Goal: Task Accomplishment & Management: Use online tool/utility

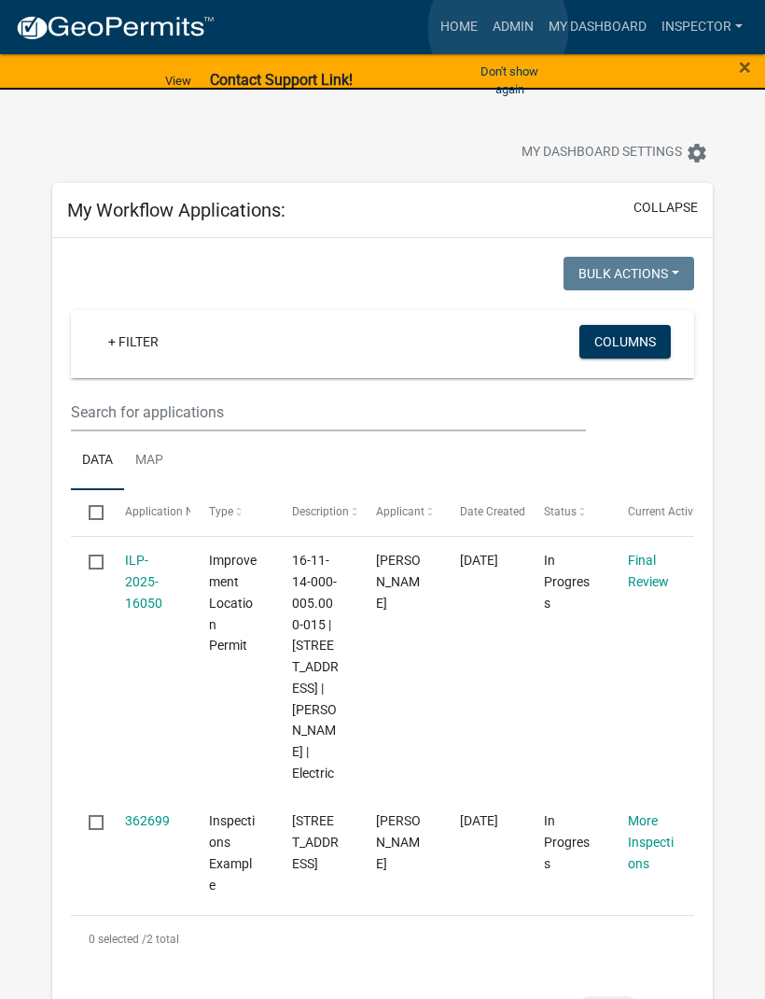
click at [498, 29] on link "Admin" at bounding box center [513, 26] width 56 height 35
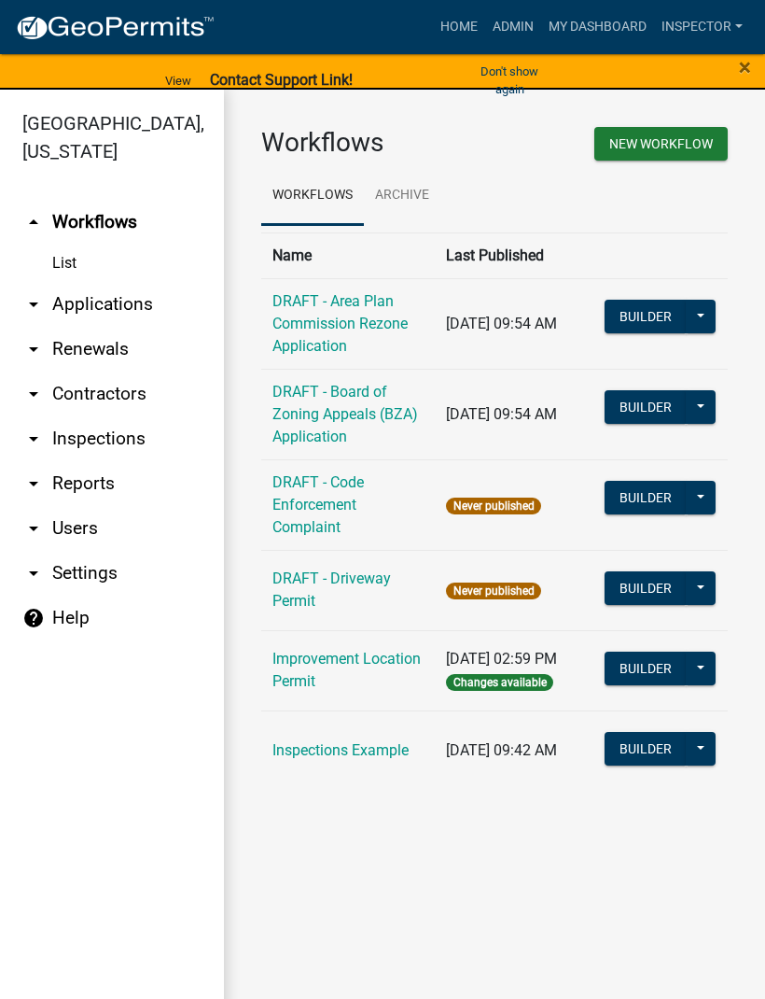
click at [136, 303] on link "arrow_drop_down Applications" at bounding box center [112, 304] width 224 height 45
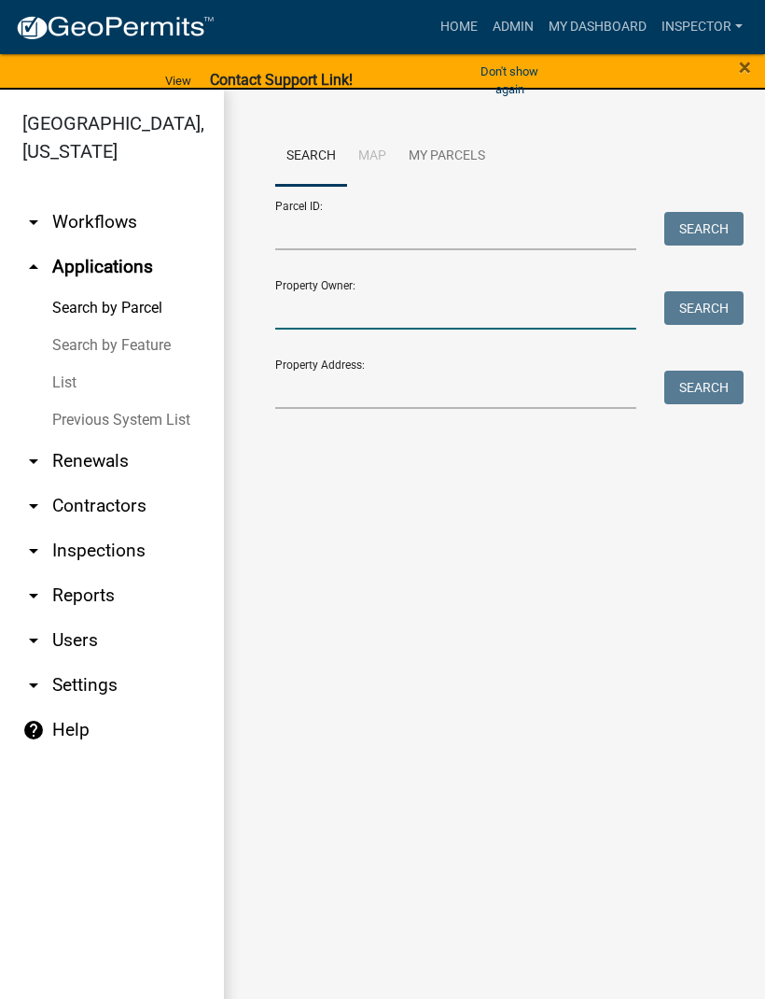
click at [373, 302] on input "Property Owner:" at bounding box center [455, 310] width 361 height 38
click at [701, 302] on button "Search" at bounding box center [704, 308] width 79 height 34
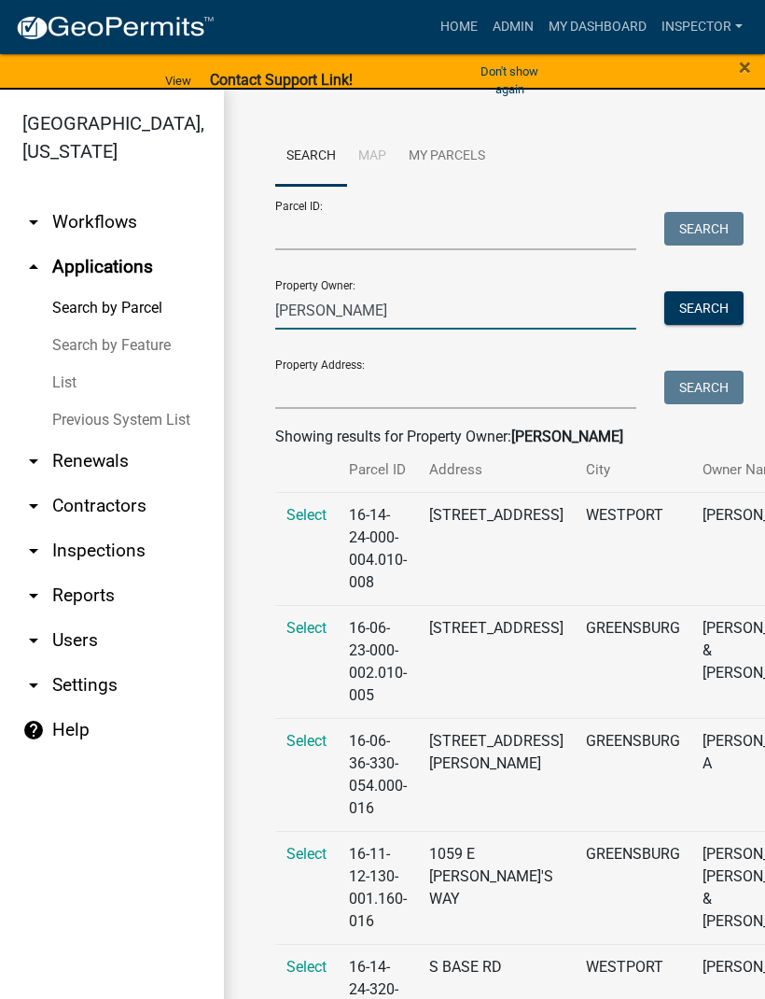
click at [390, 309] on input "[PERSON_NAME]" at bounding box center [455, 310] width 361 height 38
type input "[PERSON_NAME]"
click at [701, 315] on button "Search" at bounding box center [704, 308] width 79 height 34
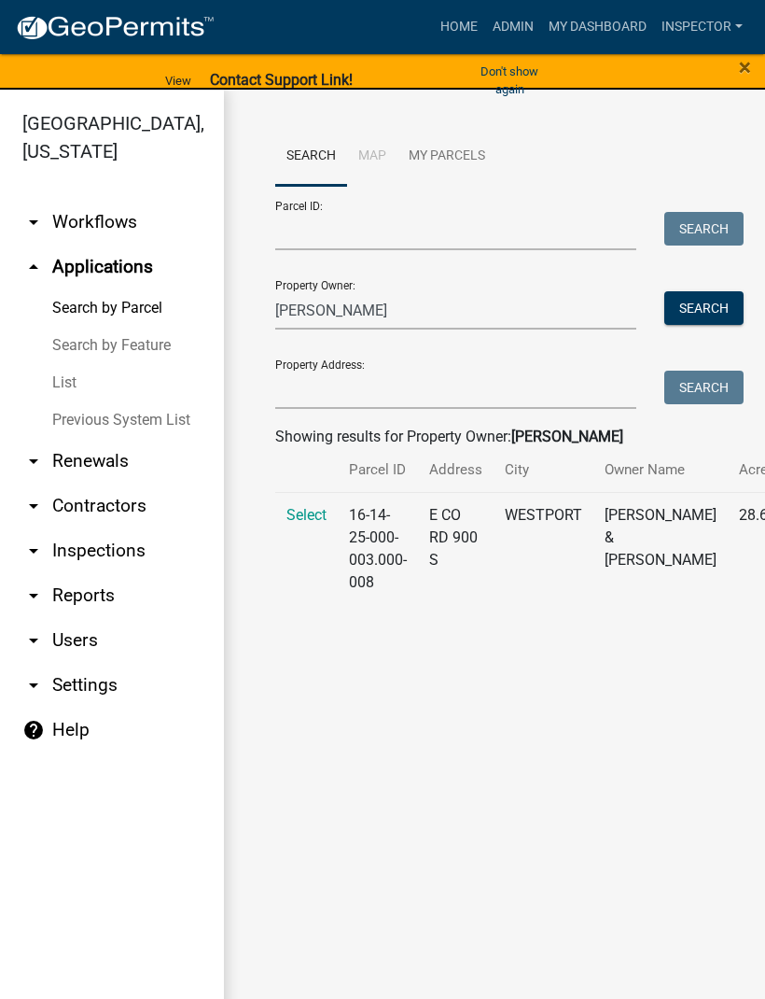
click at [314, 524] on span "Select" at bounding box center [307, 515] width 40 height 18
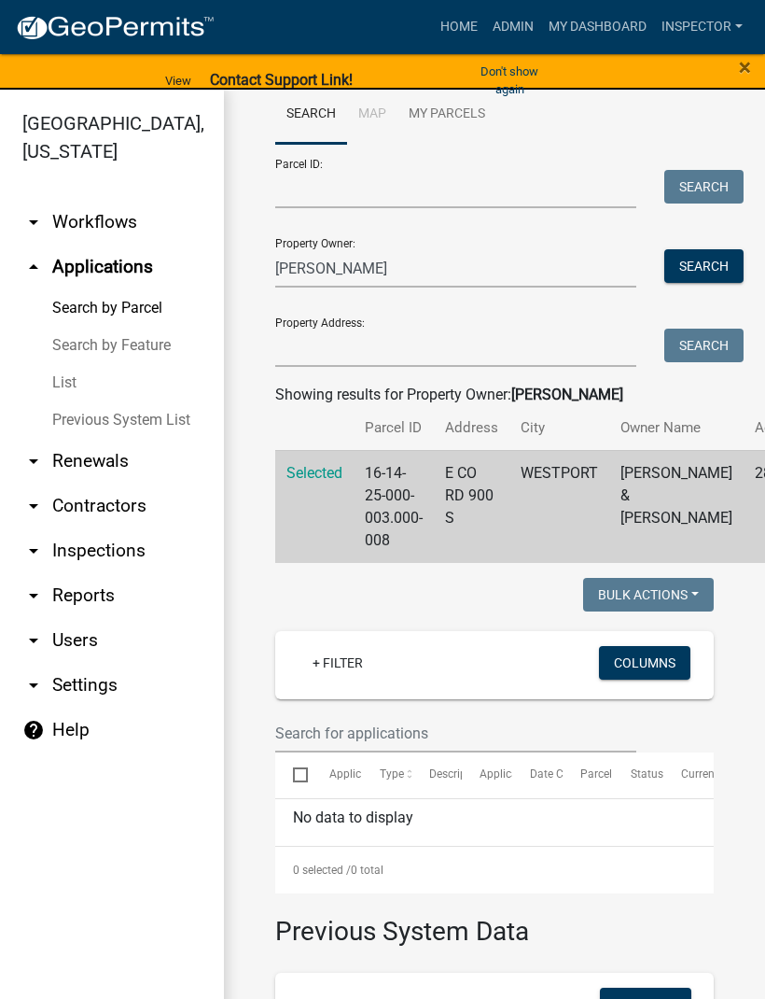
scroll to position [61, 0]
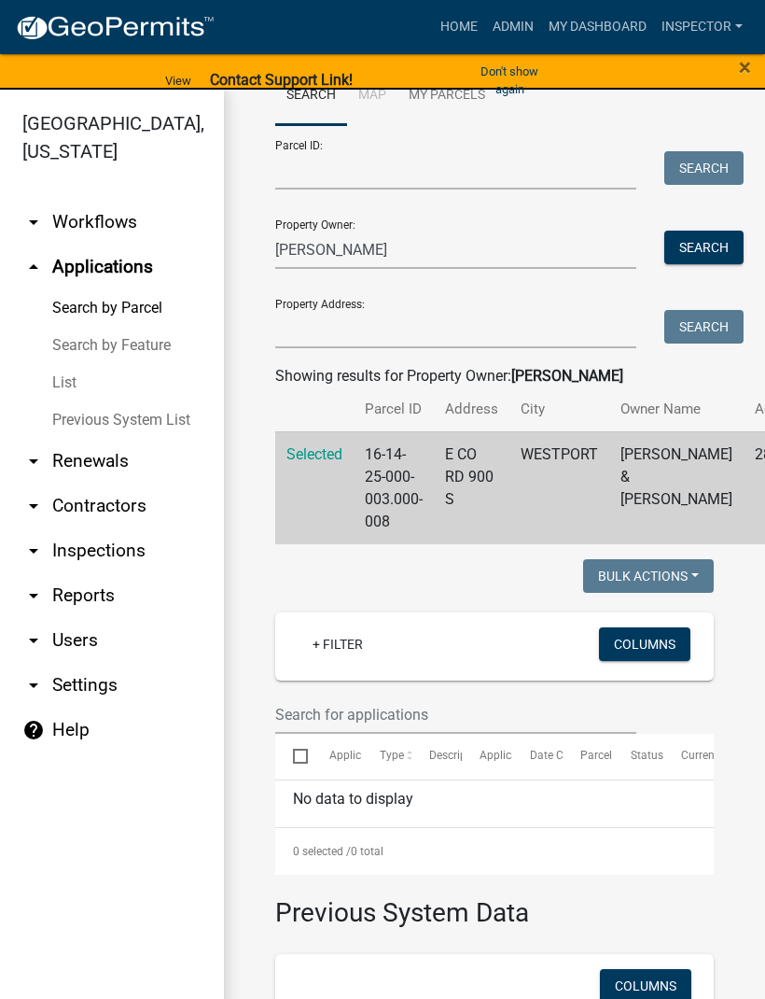
click at [316, 463] on span "Selected" at bounding box center [315, 454] width 56 height 18
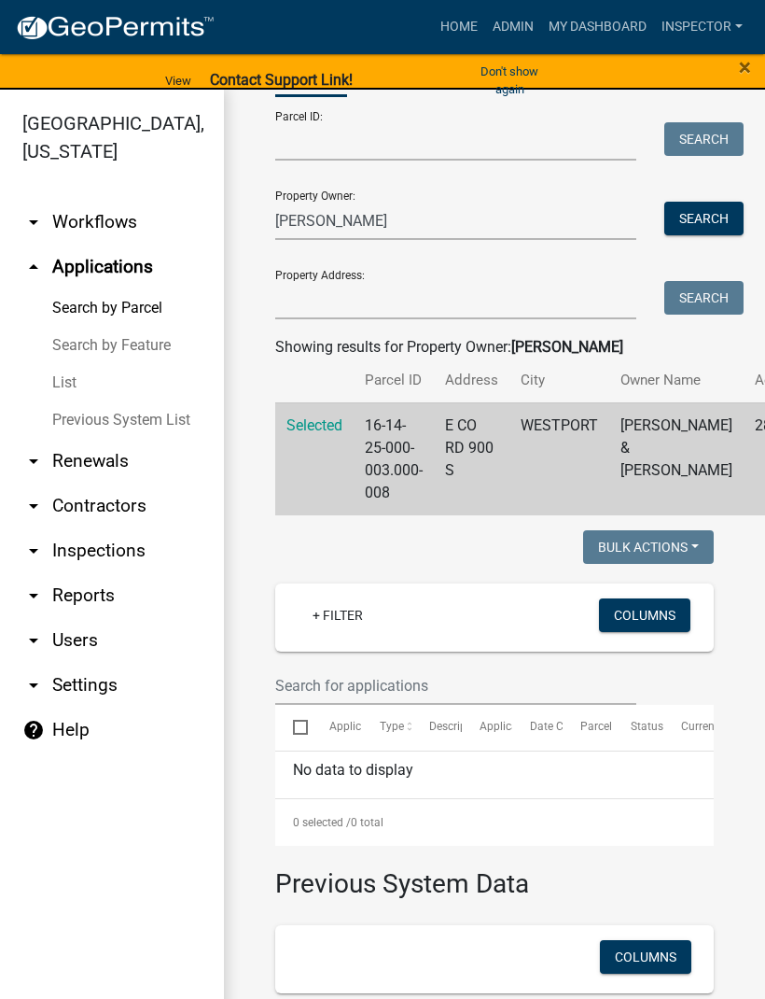
scroll to position [69, 0]
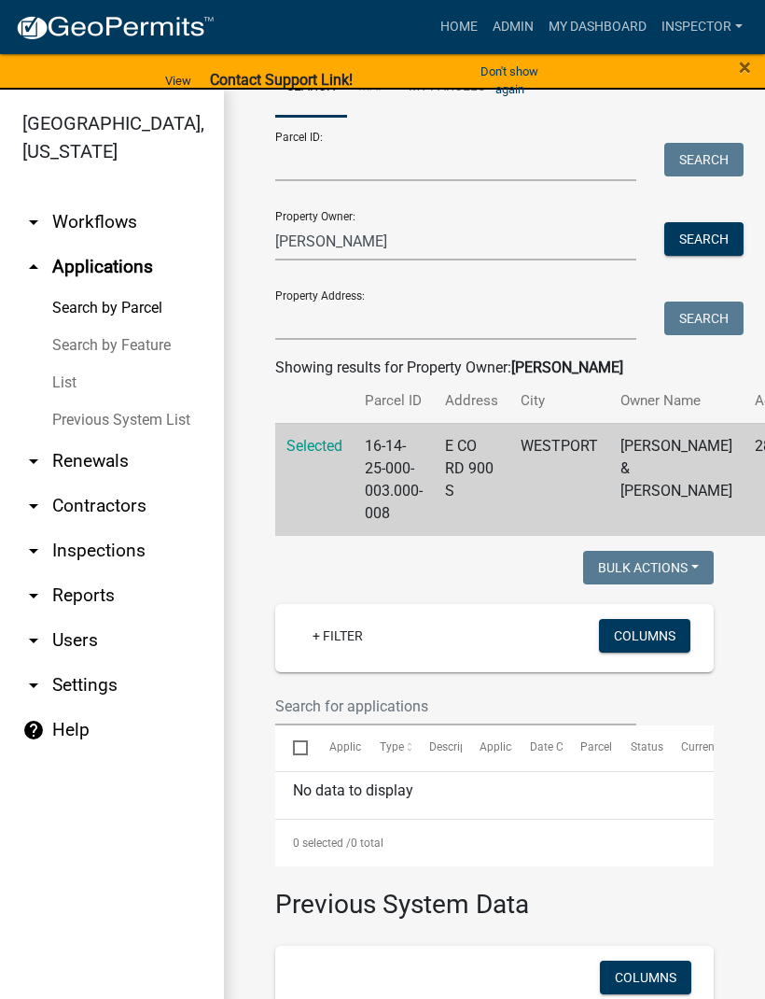
click at [480, 489] on td "E CO RD 900 S" at bounding box center [472, 479] width 76 height 113
click at [400, 500] on td "16-14-25-000-003.000-008" at bounding box center [394, 479] width 80 height 113
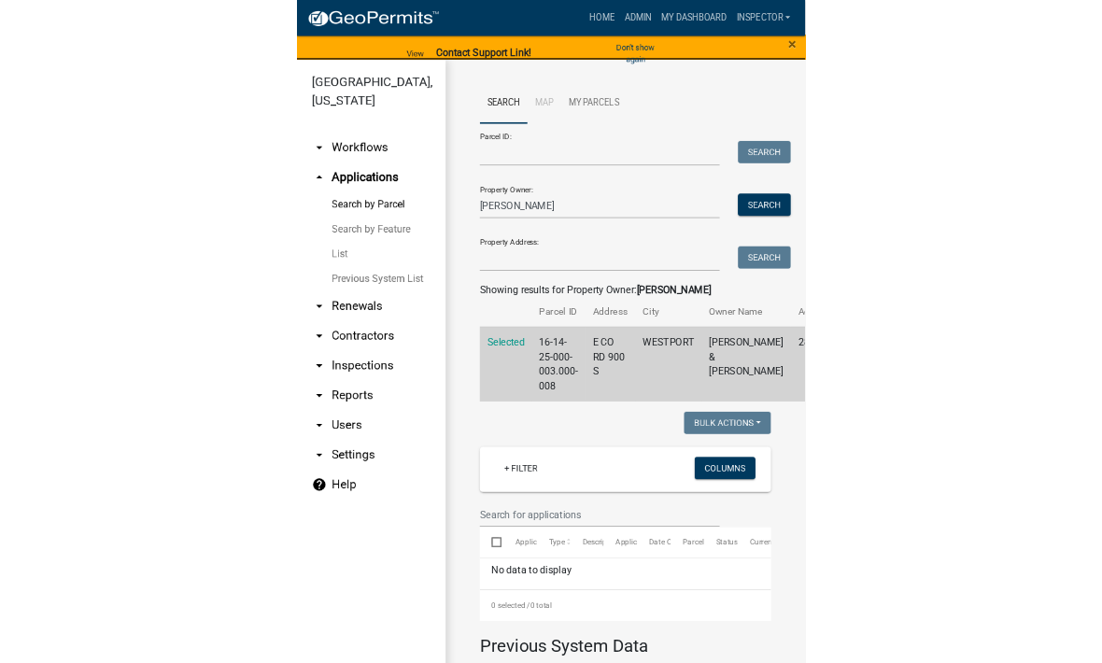
scroll to position [0, 0]
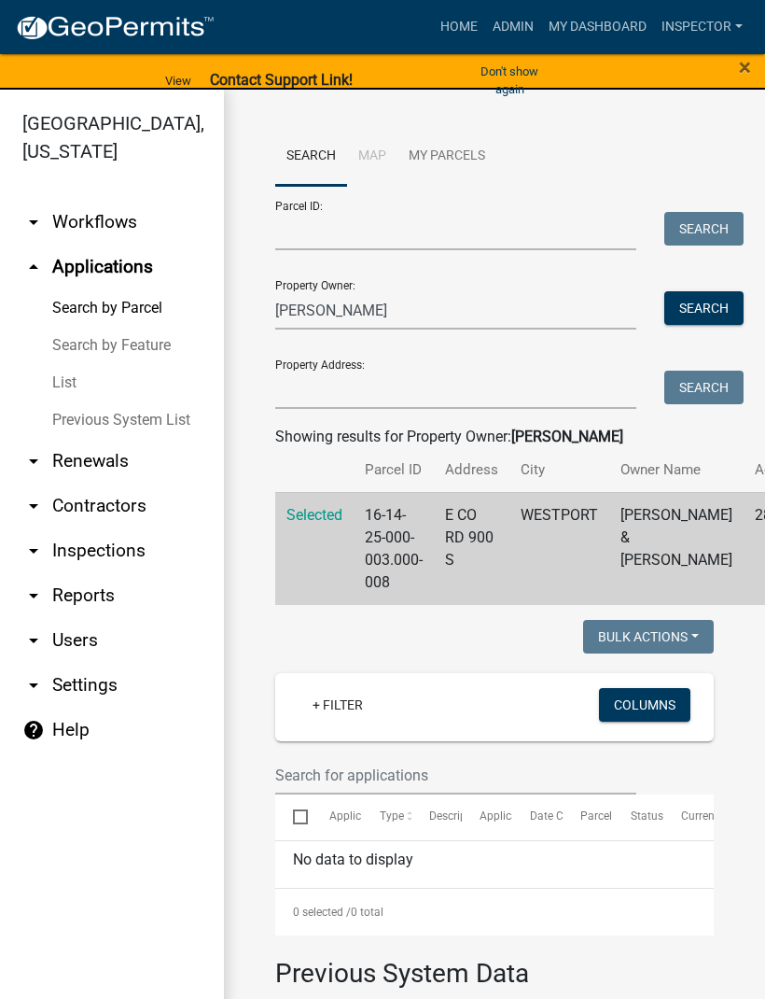
click at [321, 524] on span "Selected" at bounding box center [315, 515] width 56 height 18
click at [711, 305] on button "Search" at bounding box center [704, 308] width 79 height 34
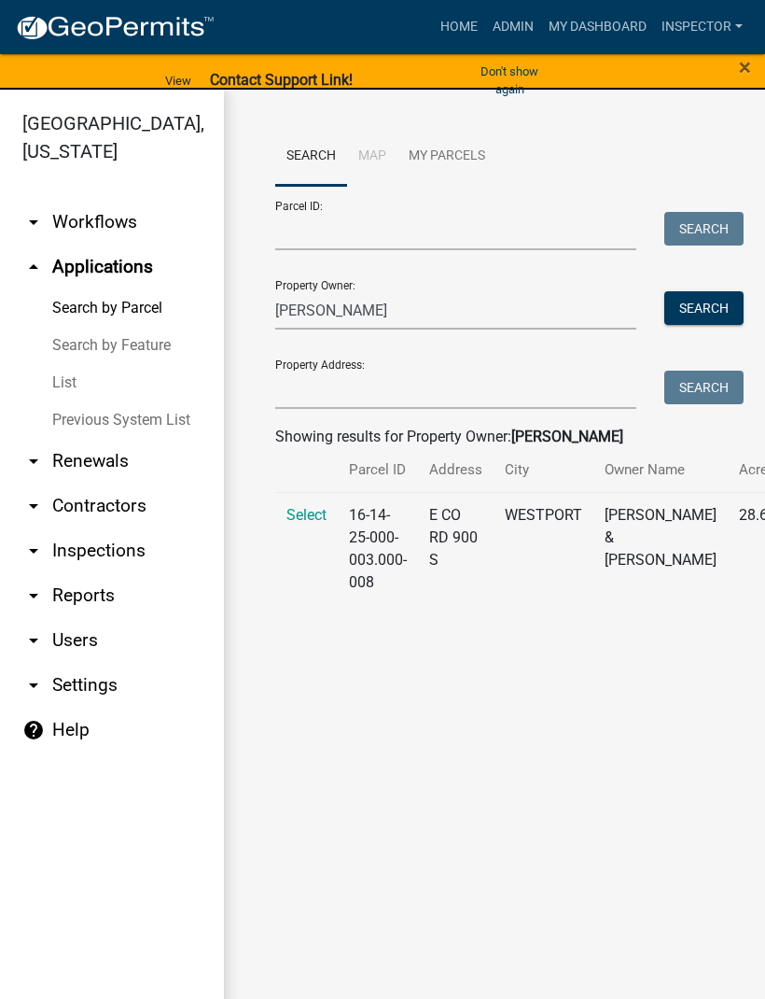
click at [305, 524] on span "Select" at bounding box center [307, 515] width 40 height 18
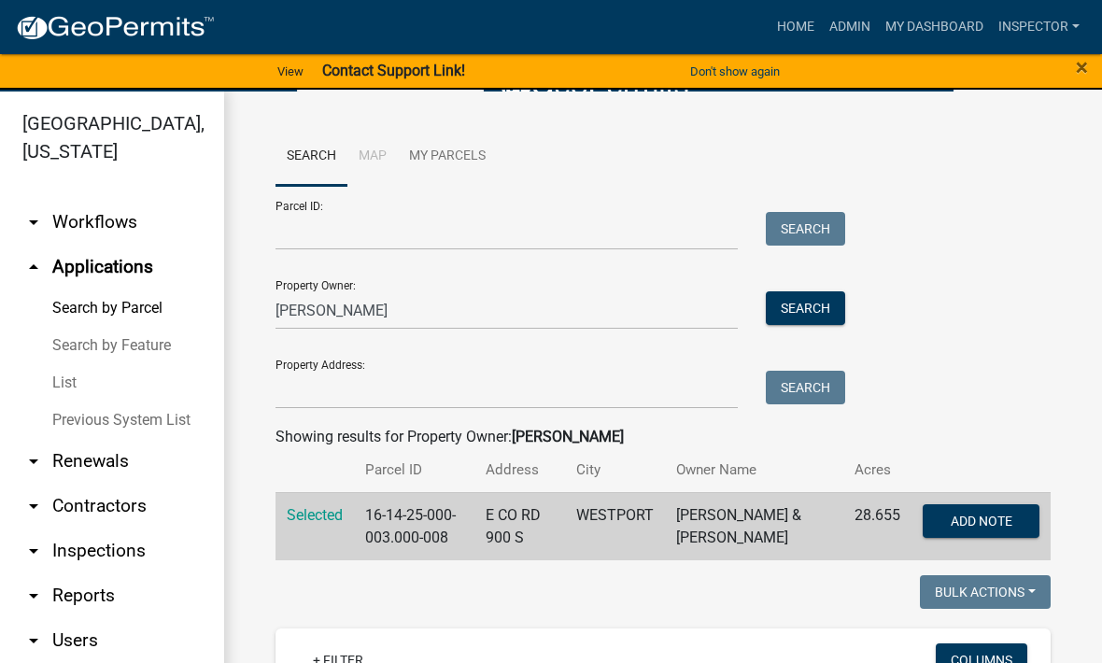
click at [329, 522] on span "Selected" at bounding box center [315, 515] width 56 height 18
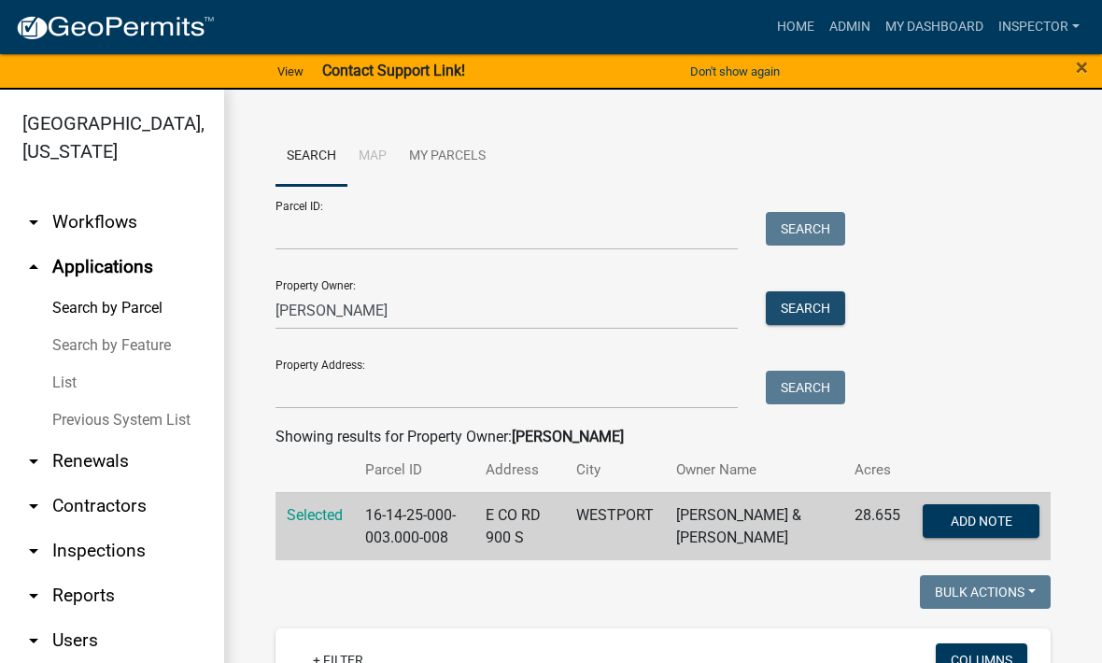
click at [765, 302] on button "Search" at bounding box center [804, 308] width 79 height 34
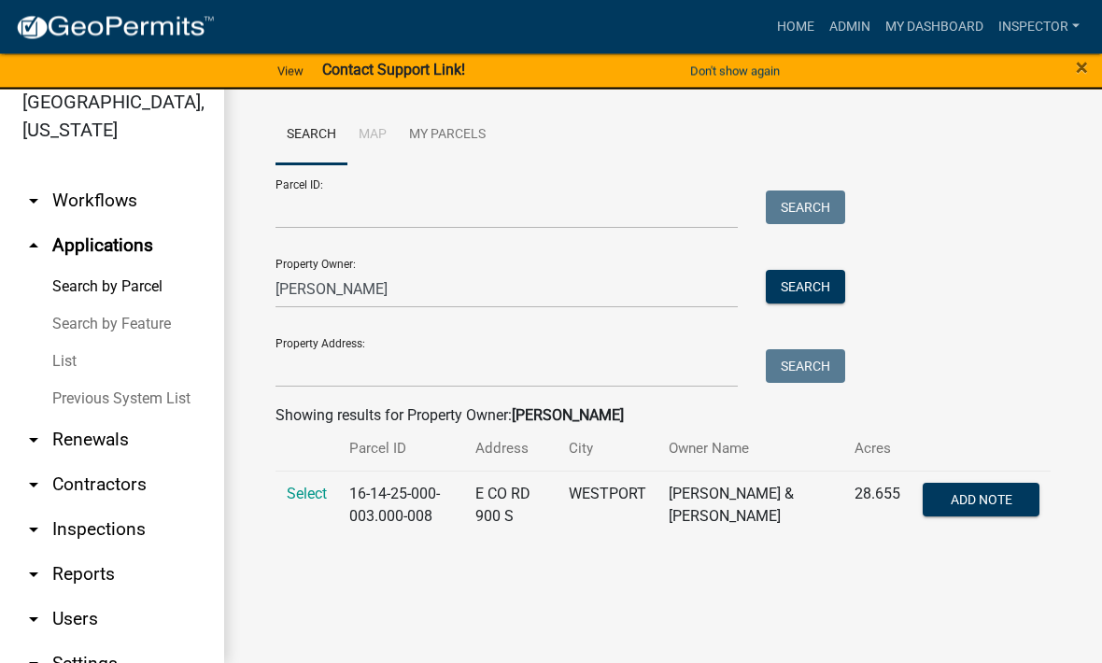
scroll to position [22, 0]
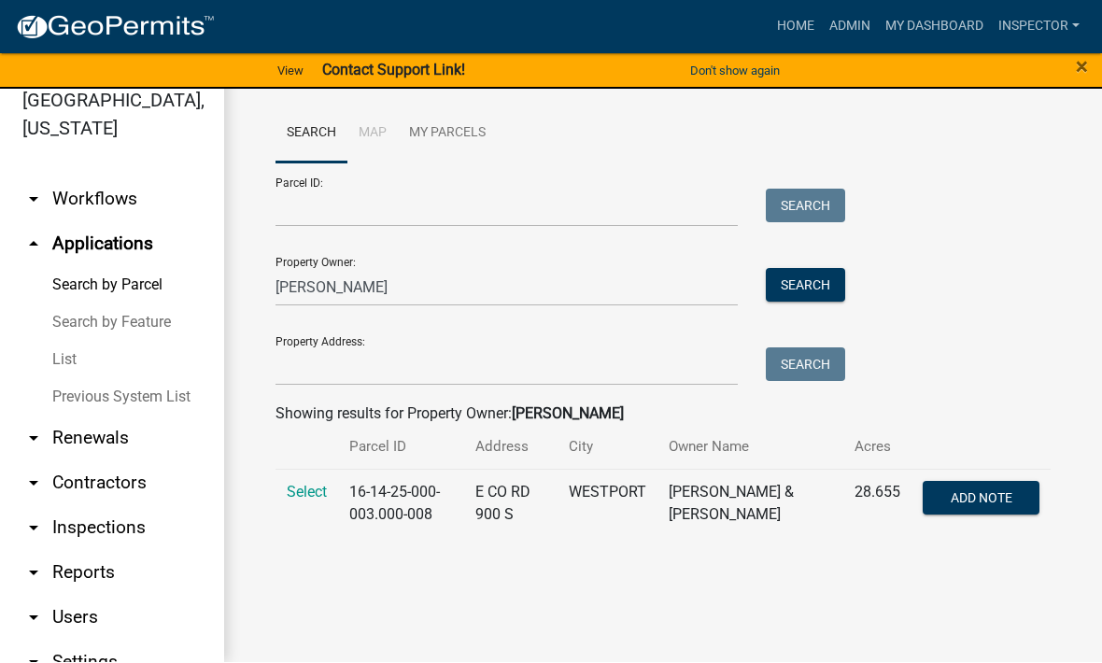
click at [306, 484] on span "Select" at bounding box center [307, 493] width 40 height 18
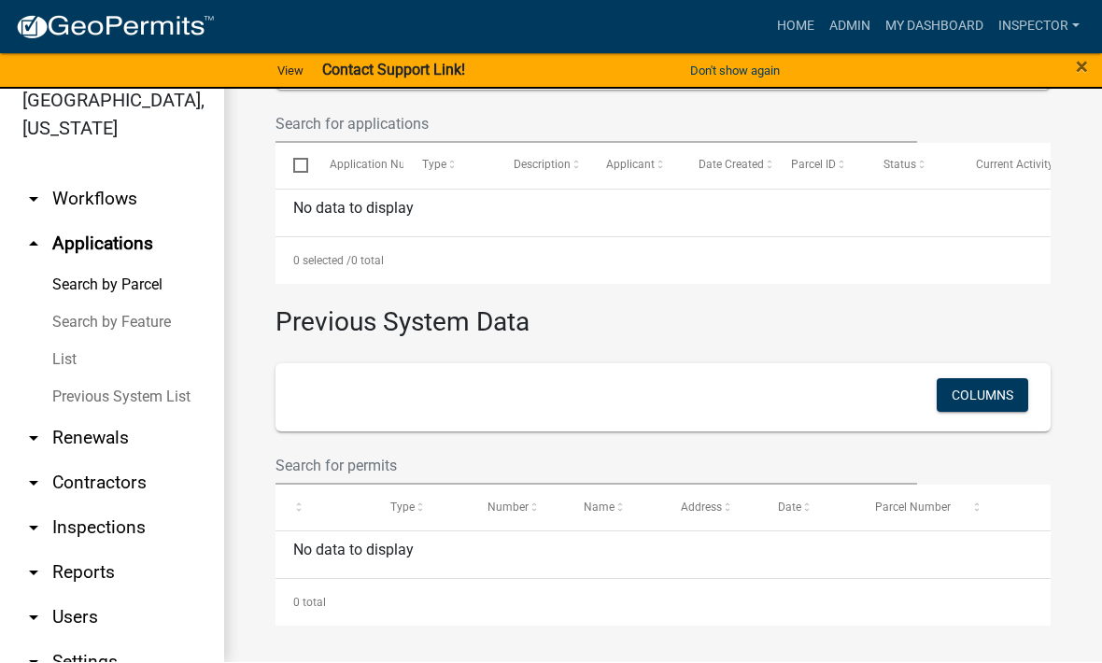
scroll to position [0, 0]
click at [69, 357] on link "List" at bounding box center [112, 360] width 224 height 37
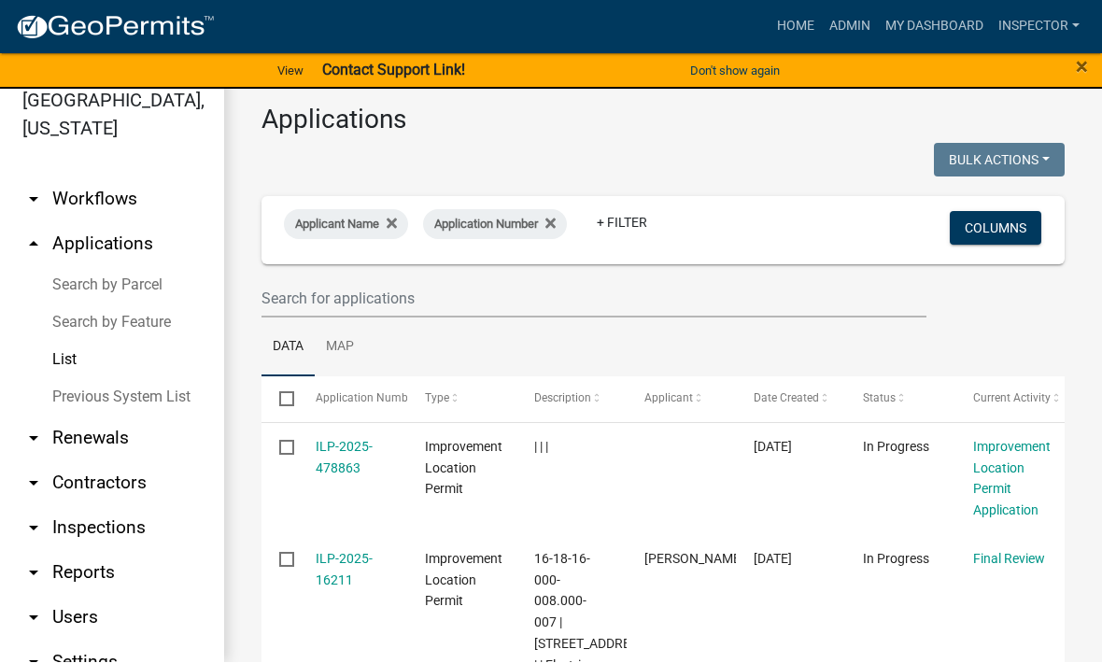
click at [126, 241] on link "arrow_drop_up Applications" at bounding box center [112, 244] width 224 height 45
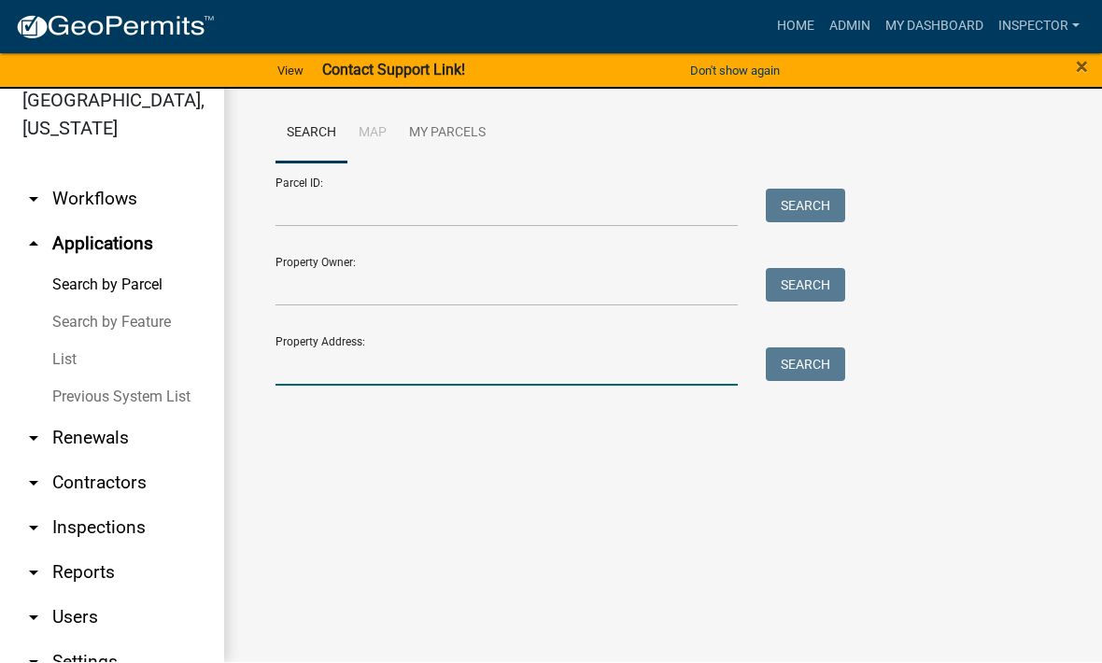
click at [431, 357] on input "Property Address:" at bounding box center [506, 367] width 462 height 38
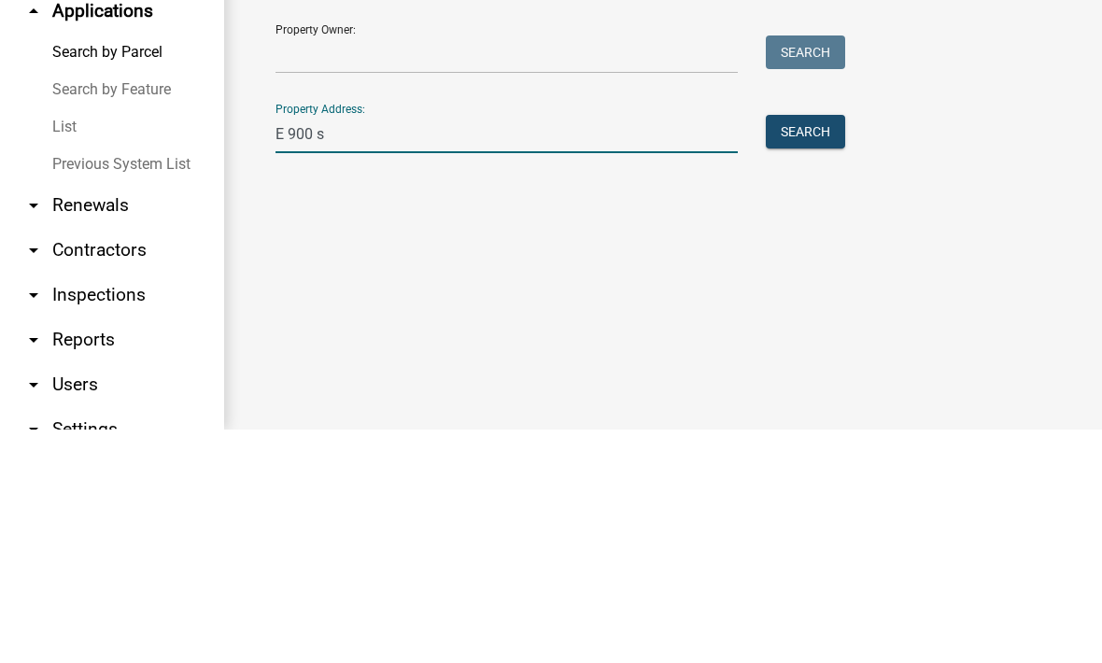
type input "E 900 s"
click at [765, 348] on button "Search" at bounding box center [804, 365] width 79 height 34
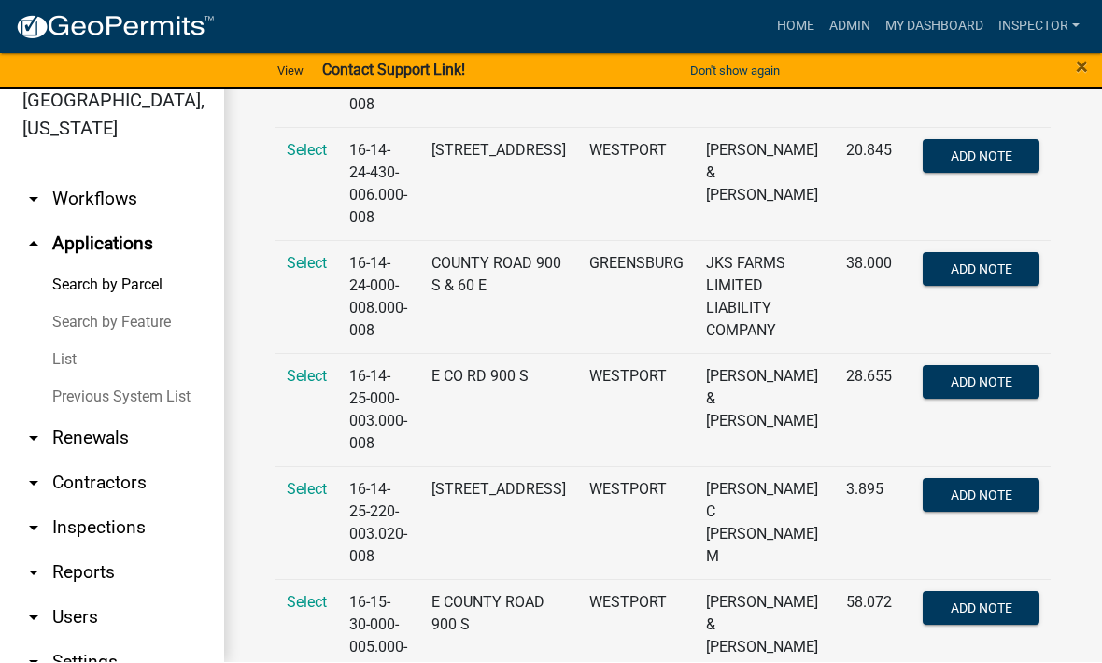
scroll to position [711, 0]
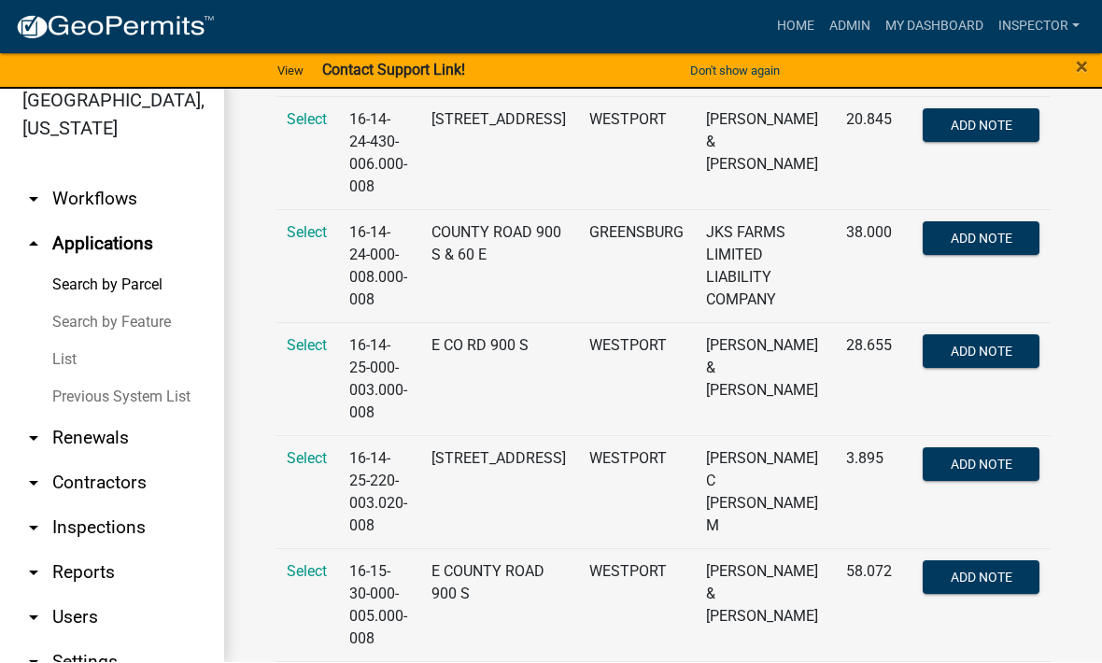
click at [308, 342] on span "Select" at bounding box center [307, 346] width 40 height 18
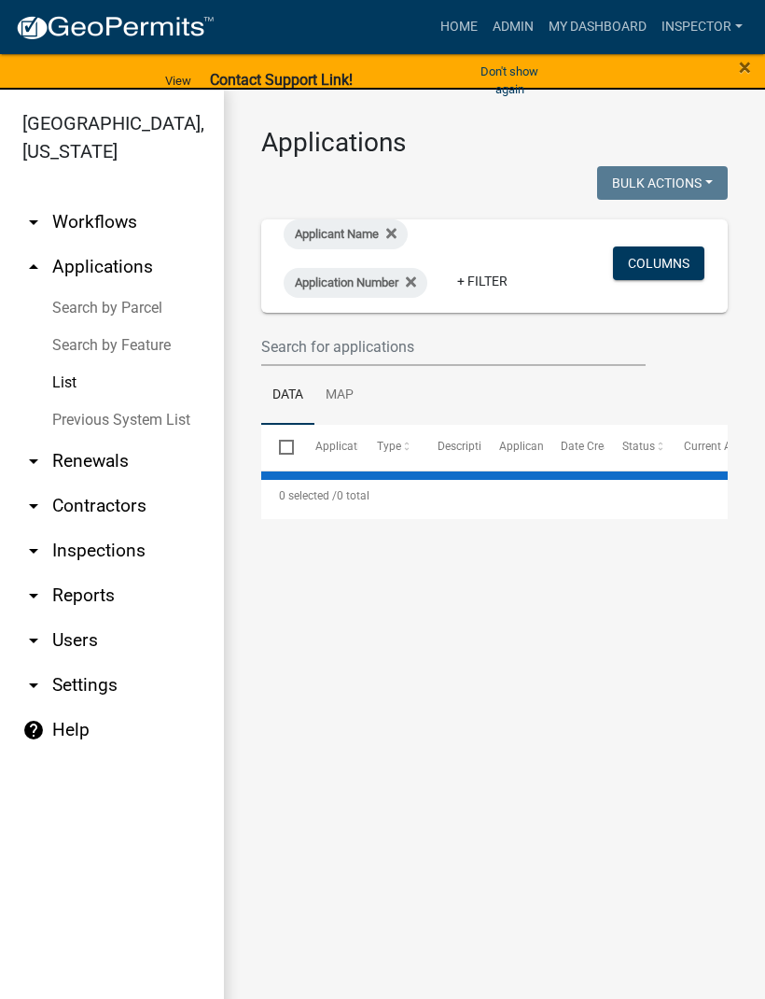
scroll to position [22, 0]
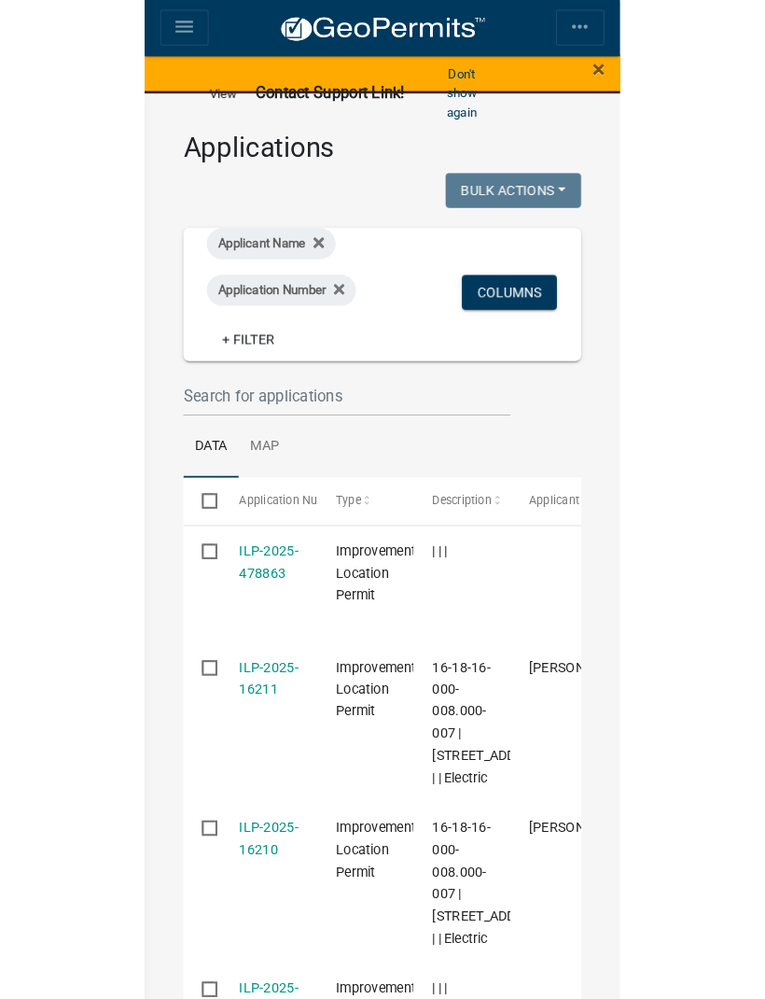
scroll to position [22, 0]
